Goal: Transaction & Acquisition: Purchase product/service

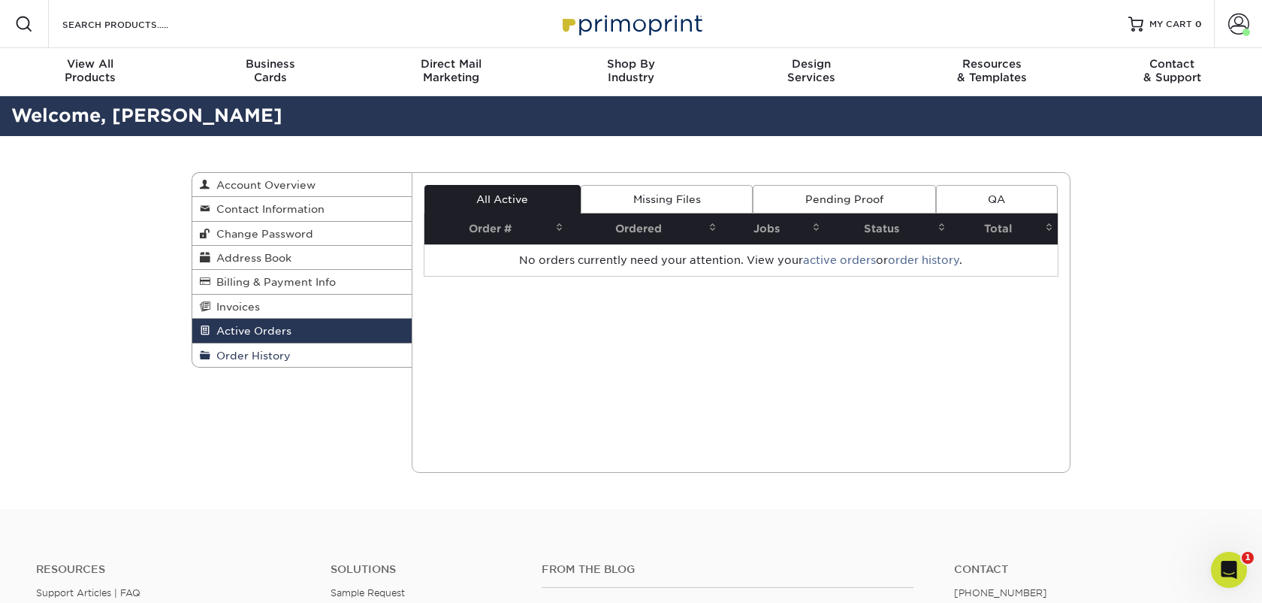
click at [311, 360] on link "Order History" at bounding box center [301, 354] width 219 height 23
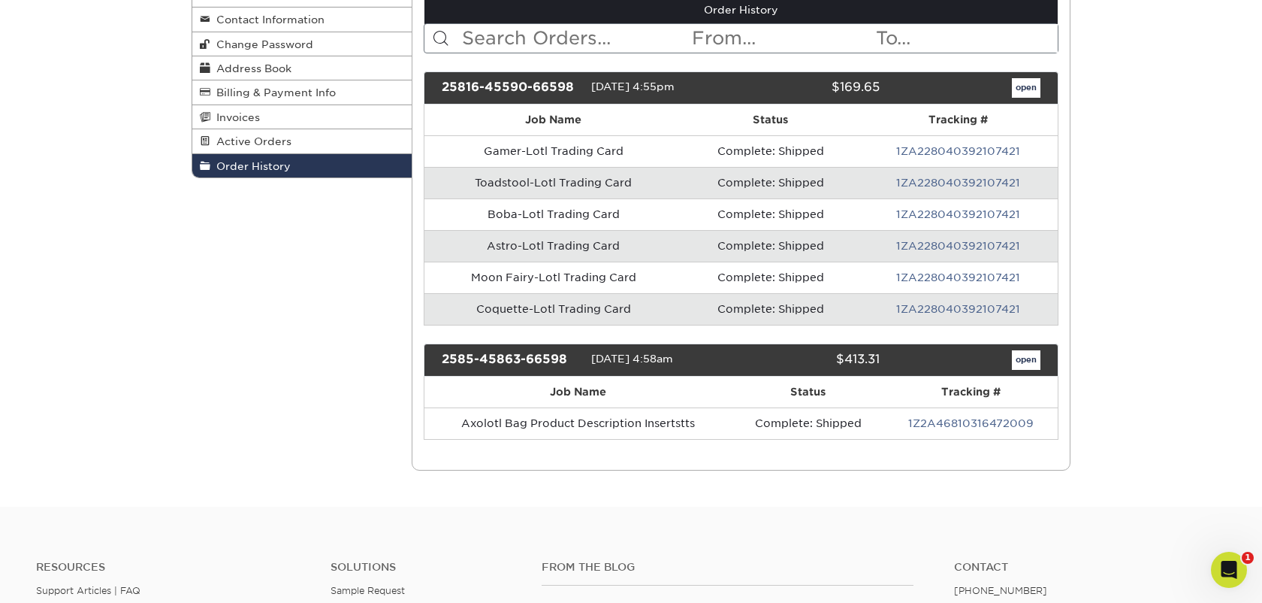
scroll to position [236, 0]
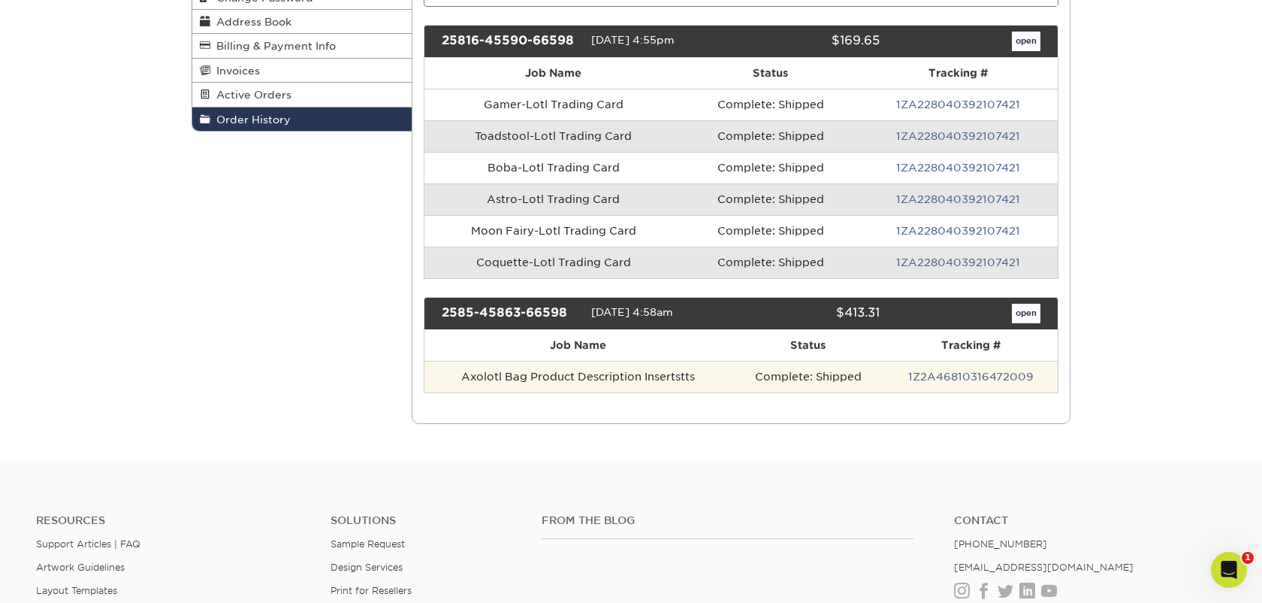
click at [577, 373] on td "Axolotl Bag Product Description Insertstts" at bounding box center [579, 377] width 309 height 32
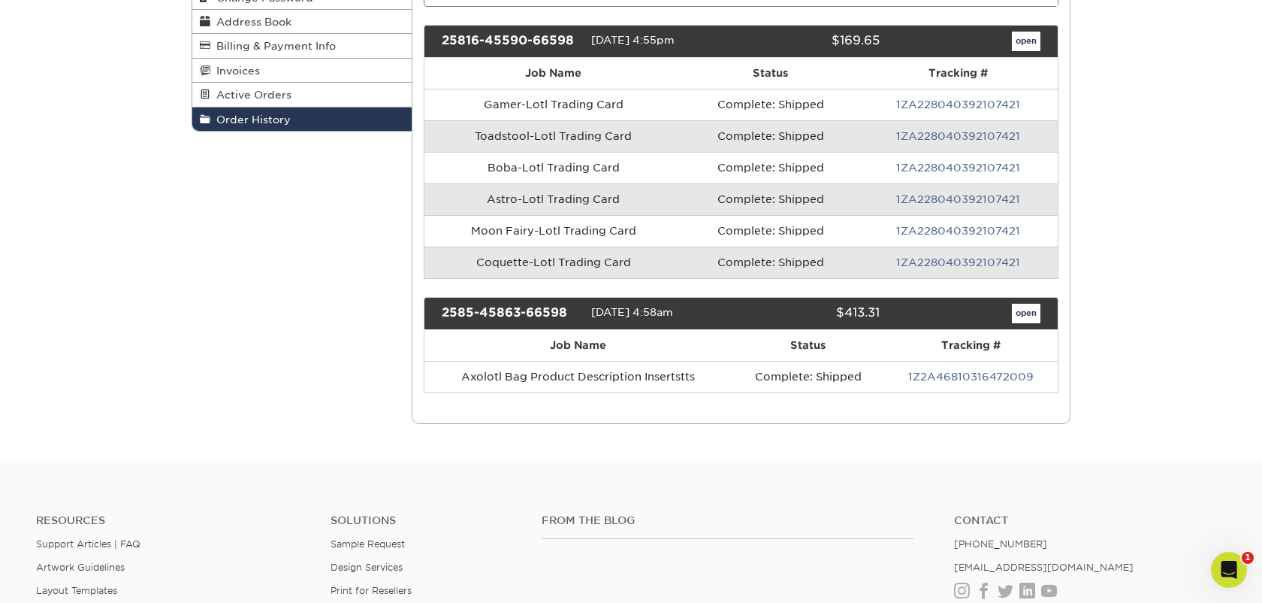
click at [651, 320] on div "08/05/2025 4:58am" at bounding box center [660, 314] width 138 height 20
click at [1033, 318] on link "open" at bounding box center [1026, 314] width 29 height 20
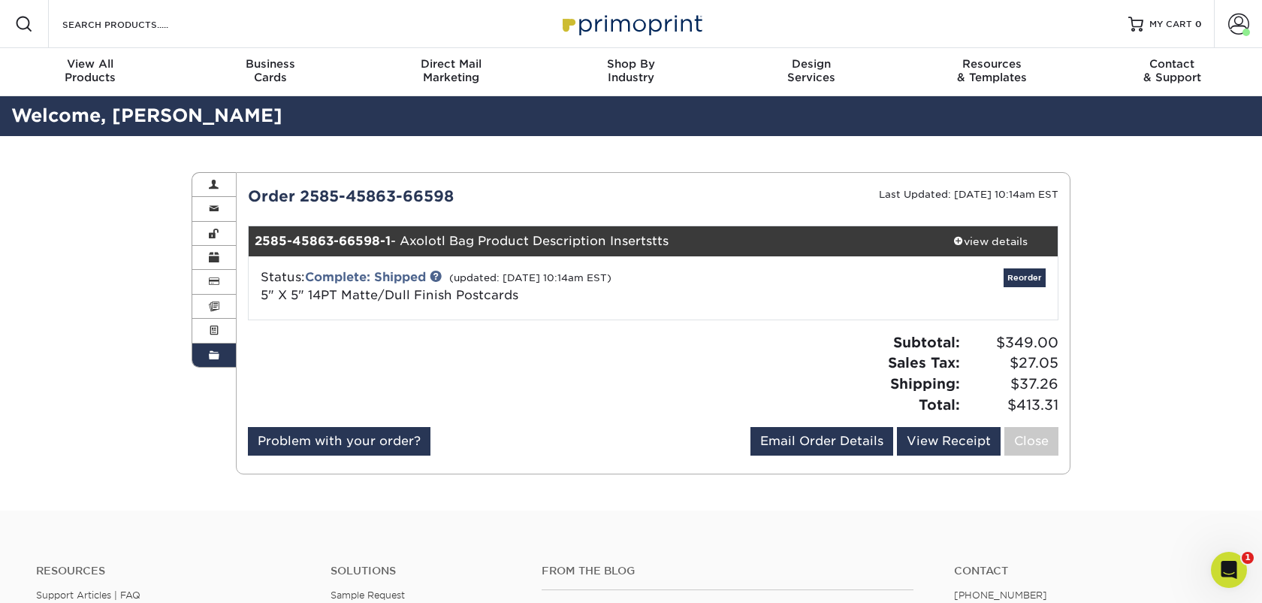
scroll to position [5, 0]
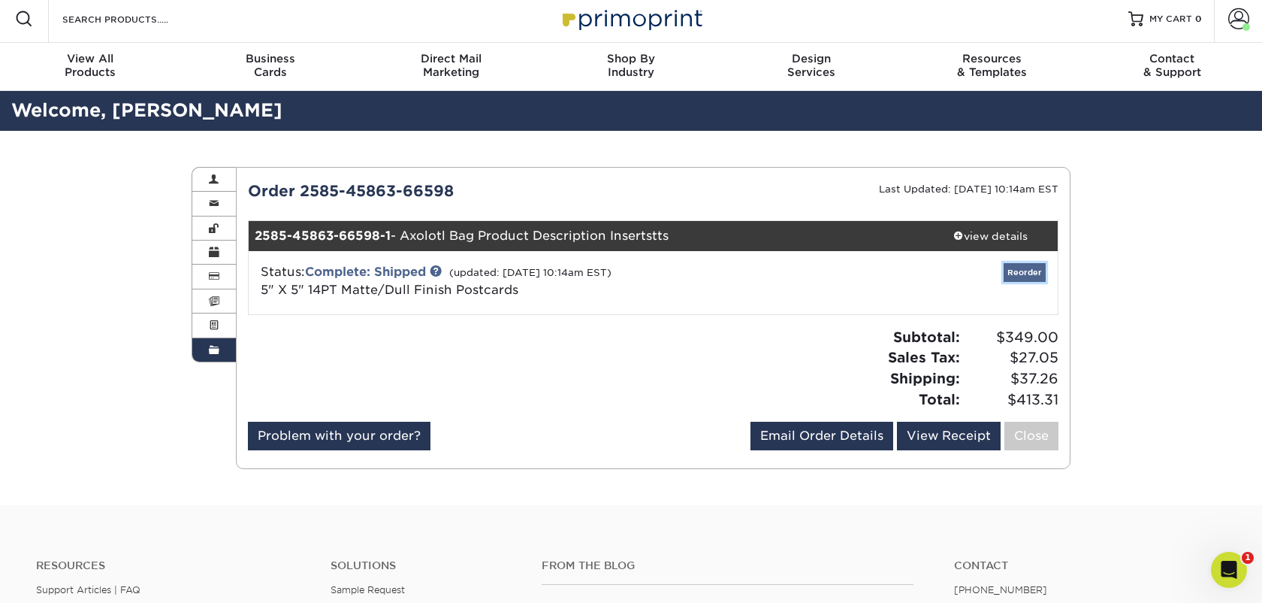
click at [1025, 274] on link "Reorder" at bounding box center [1025, 272] width 42 height 19
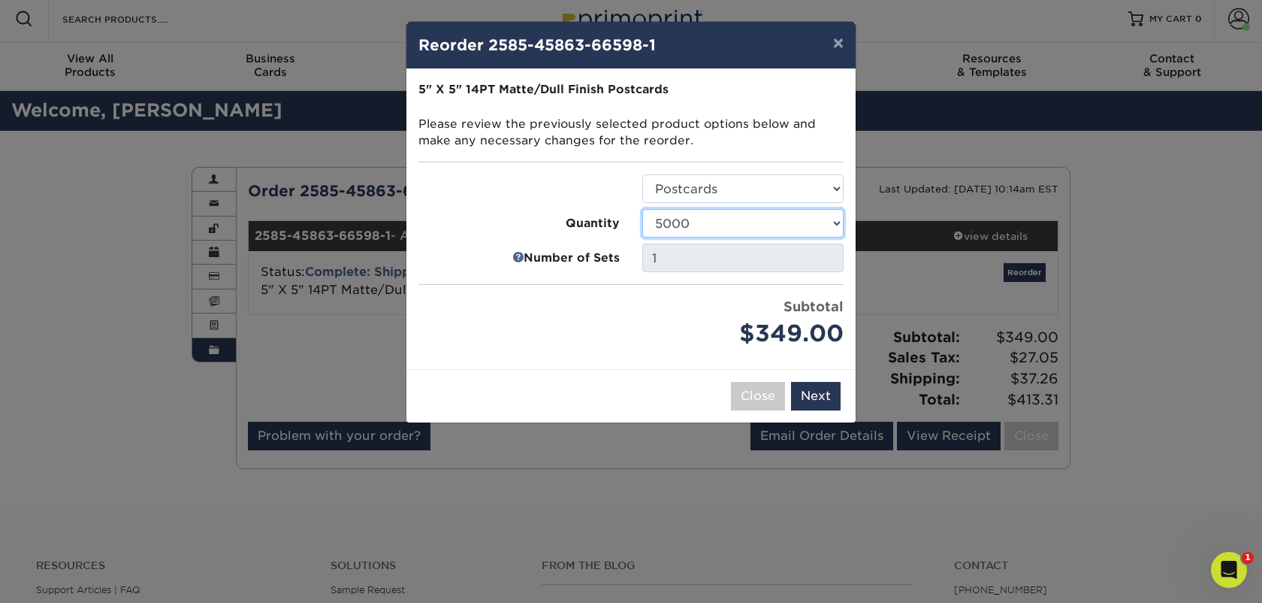
click at [725, 232] on select "100 250 500 1000 2500 5000 7500 10000 15000 20000 25000" at bounding box center [742, 223] width 201 height 29
select select "b7d68b88-db18-469d-97df-9c11d710ed32"
click at [642, 209] on select "100 250 500 1000 2500 5000 7500 10000 15000 20000 25000" at bounding box center [742, 223] width 201 height 29
click at [812, 396] on button "Next" at bounding box center [816, 396] width 50 height 29
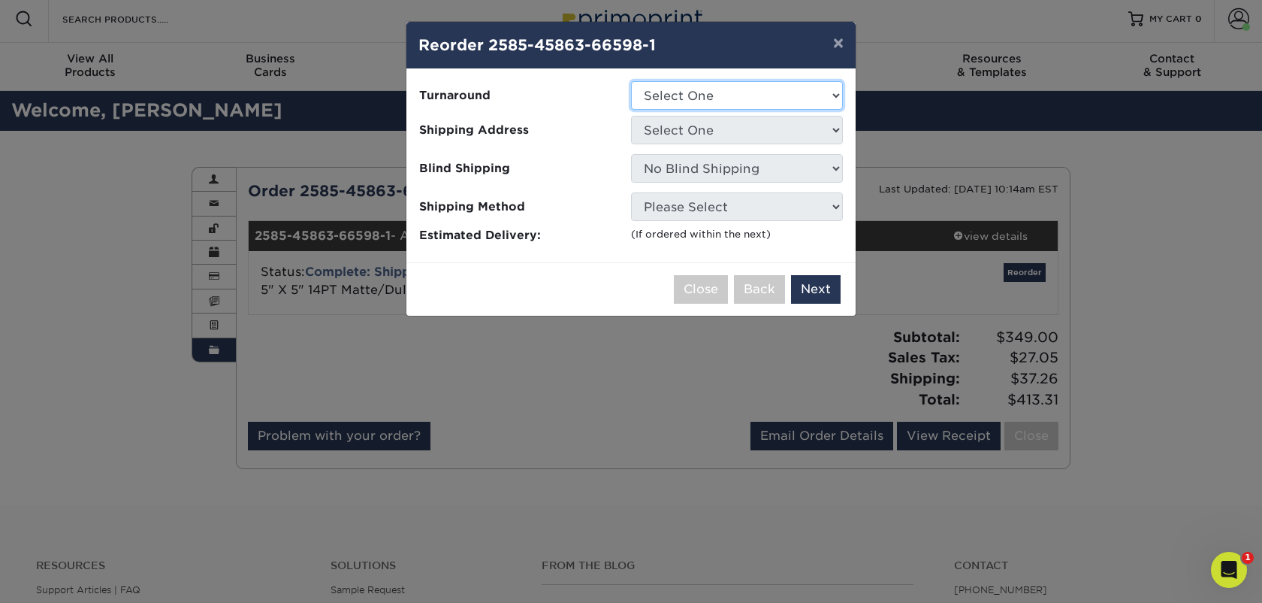
click at [741, 86] on select "Select One 2-4 Business Days" at bounding box center [737, 95] width 212 height 29
select select "bfbcabc4-86e3-49e4-9880-ad3480a3f591"
click at [631, 81] on select "Select One 2-4 Business Days" at bounding box center [737, 95] width 212 height 29
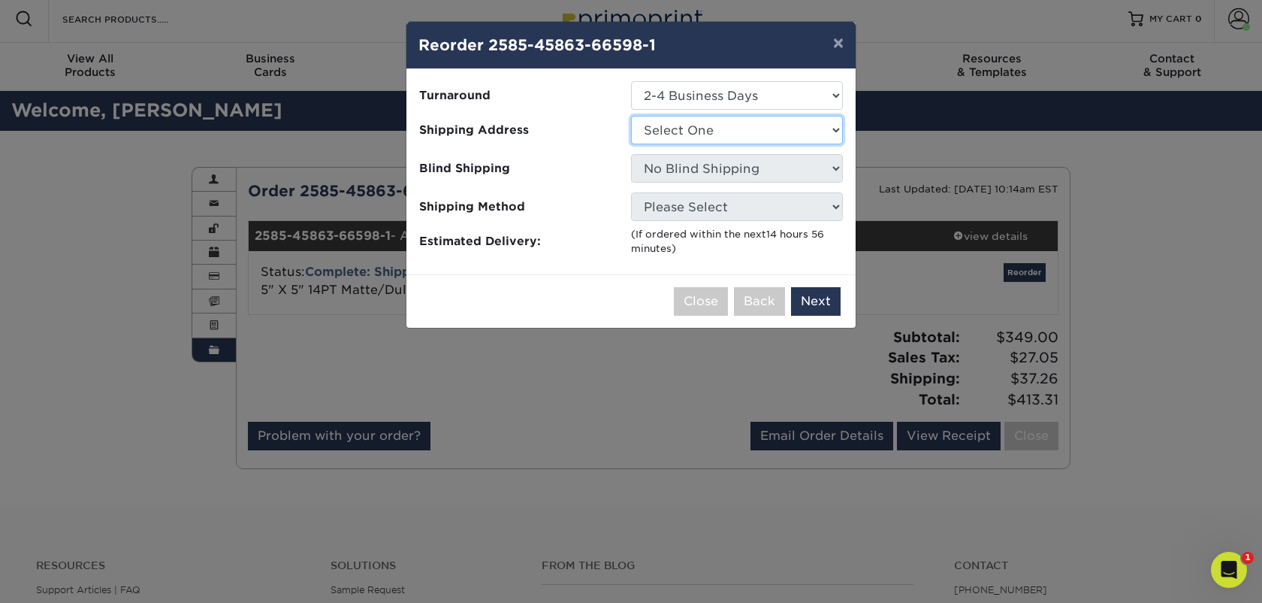
click at [743, 119] on select "Select One Carlsbad Warehouse" at bounding box center [737, 130] width 212 height 29
select select "284719"
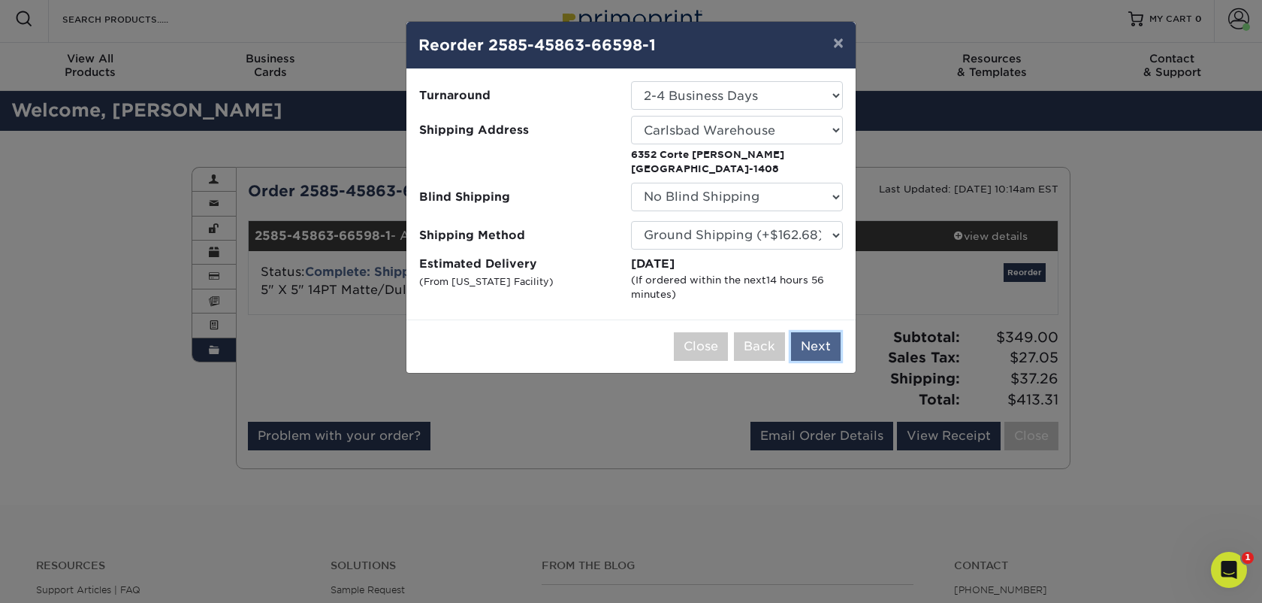
click at [831, 351] on button "Next" at bounding box center [816, 346] width 50 height 29
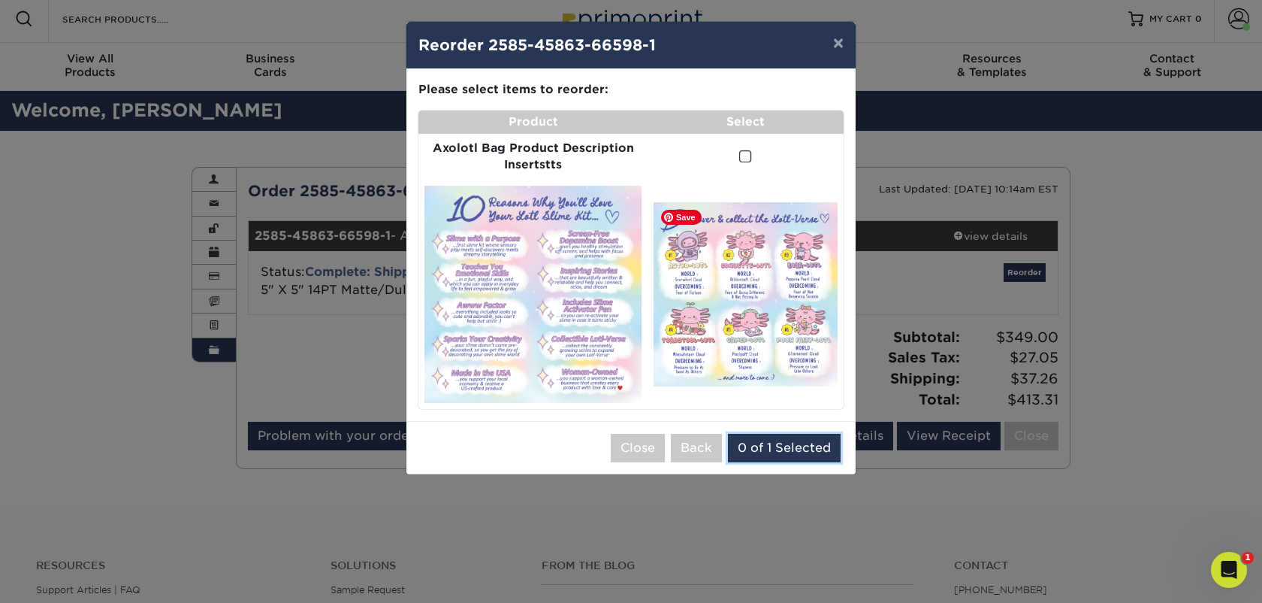
drag, startPoint x: 797, startPoint y: 444, endPoint x: 563, endPoint y: 105, distance: 412.1
click at [556, 105] on div "× Reorder 2585-45863-66598-1 Please select all options to continue. Only quanti…" at bounding box center [631, 248] width 451 height 454
click at [739, 152] on span at bounding box center [745, 157] width 13 height 14
click at [0, 0] on input "checkbox" at bounding box center [0, 0] width 0 height 0
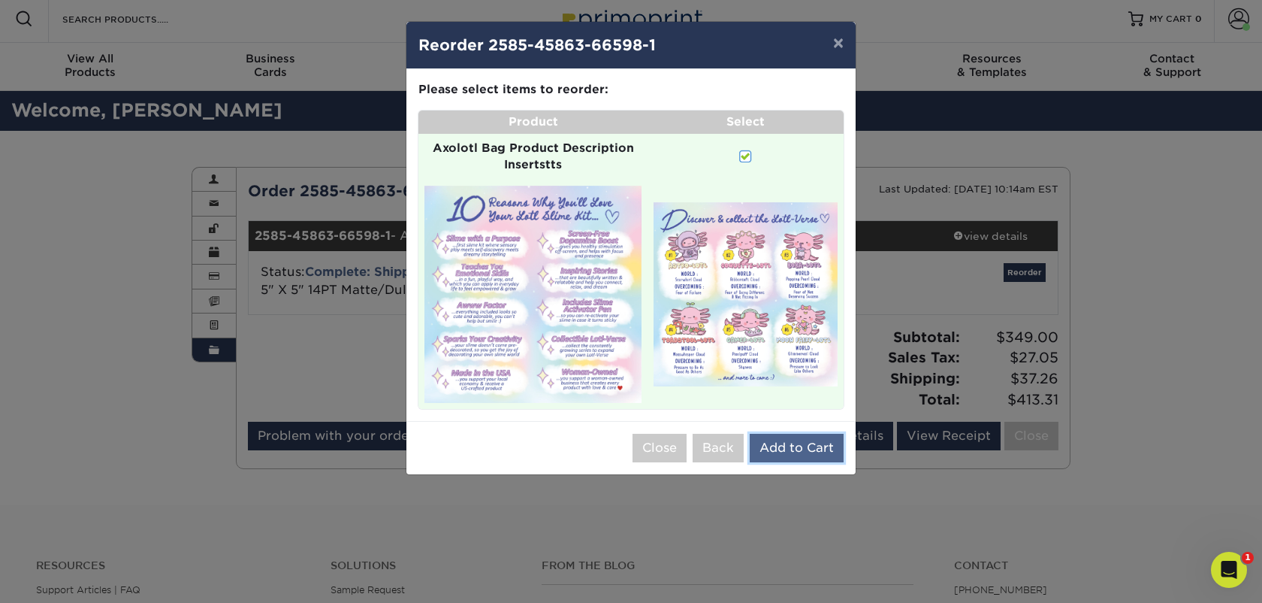
click at [808, 455] on button "Add to Cart" at bounding box center [797, 448] width 94 height 29
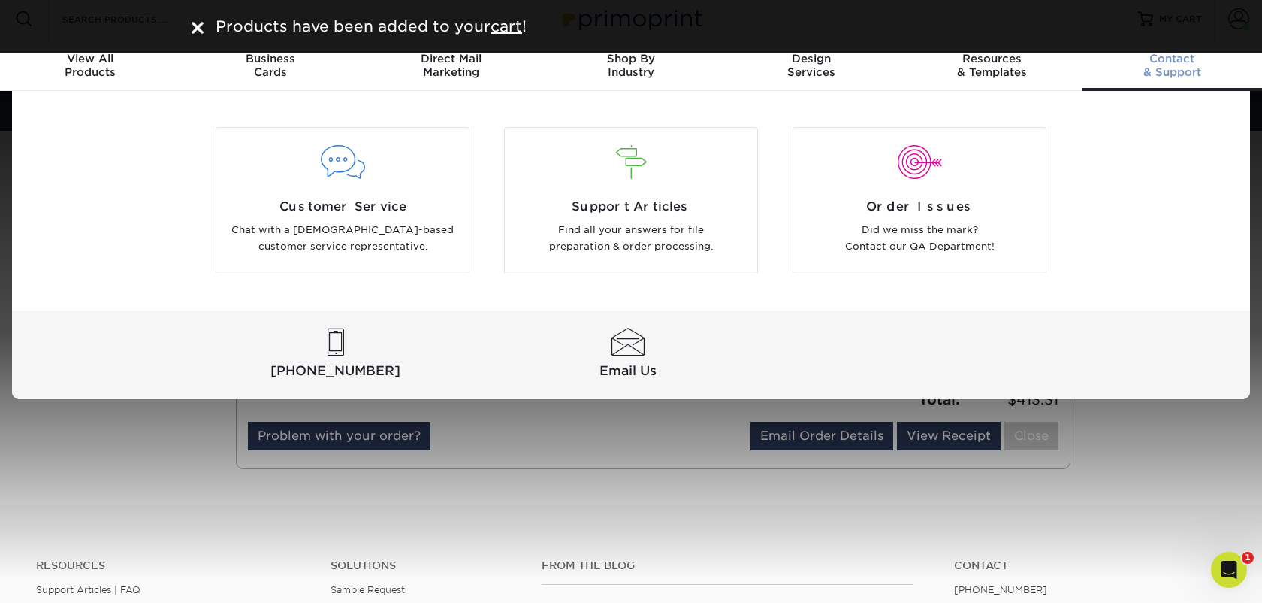
scroll to position [0, 0]
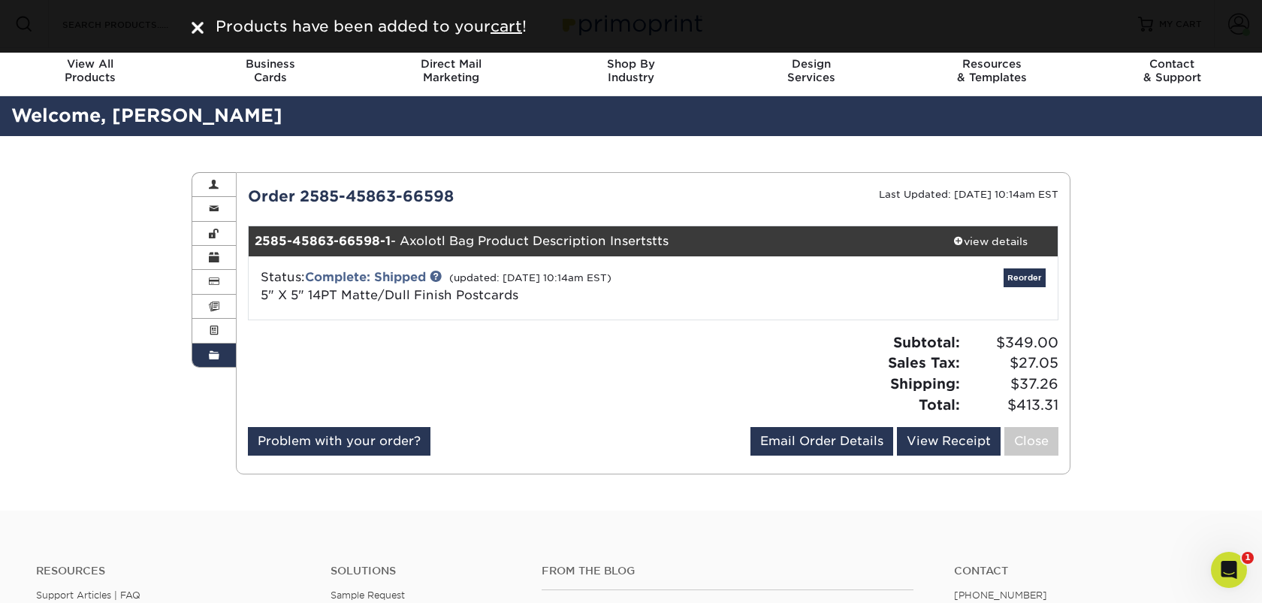
click at [1242, 192] on div "Order History Account Overview Contact Information Change Password Address Book…" at bounding box center [631, 323] width 1262 height 374
click at [197, 17] on div at bounding box center [198, 26] width 12 height 23
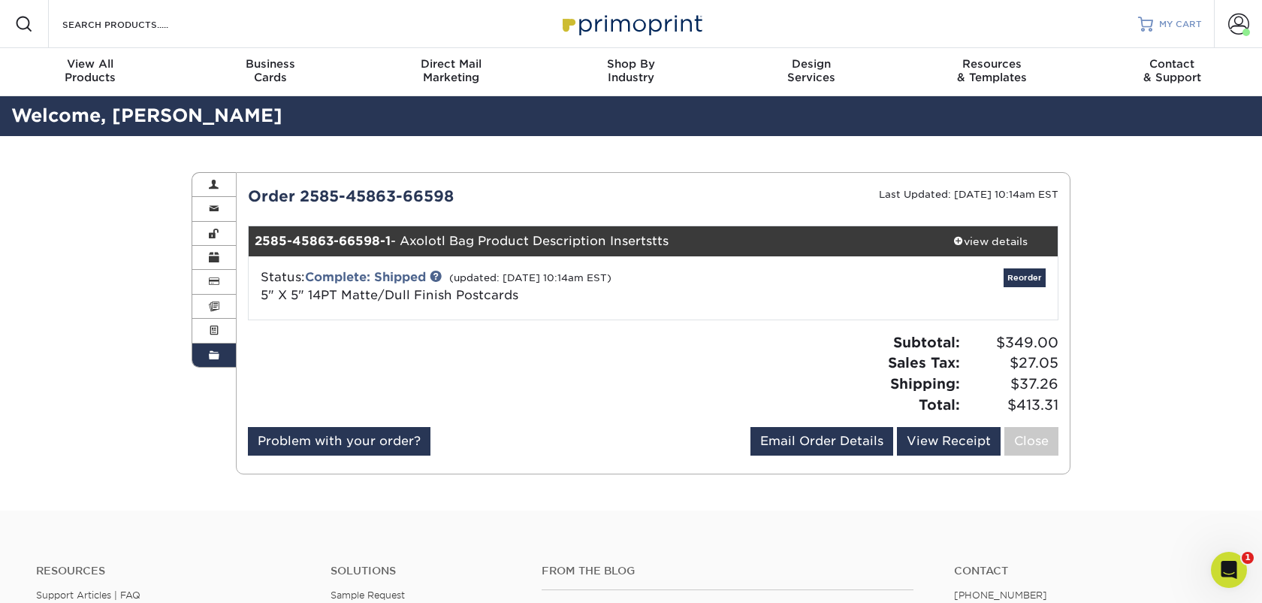
click at [1176, 17] on link "MY CART" at bounding box center [1170, 24] width 64 height 48
